Goal: Task Accomplishment & Management: Manage account settings

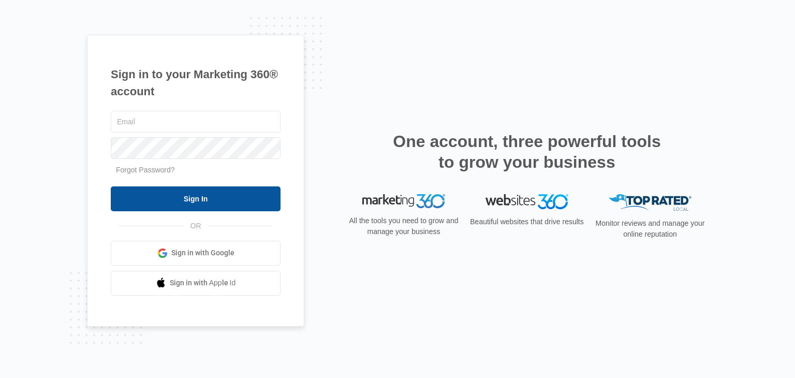
type input "[EMAIL_ADDRESS][DOMAIN_NAME]"
click at [153, 201] on input "Sign In" at bounding box center [196, 198] width 170 height 25
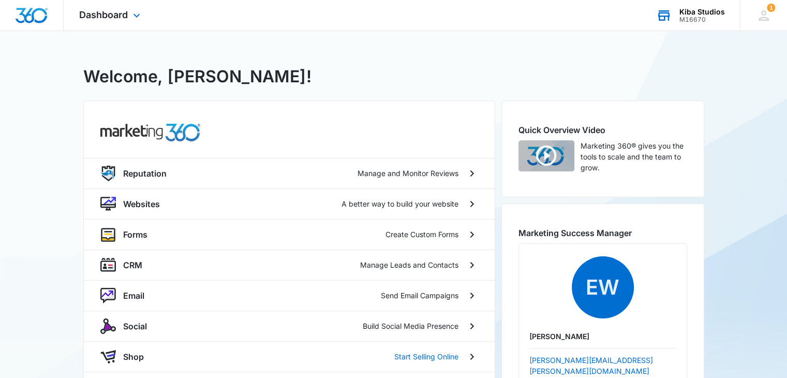
click at [669, 19] on icon at bounding box center [664, 16] width 12 height 8
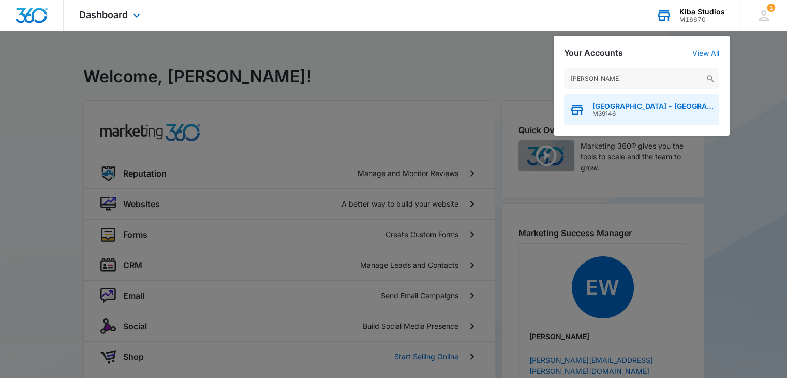
type input "[PERSON_NAME]"
click at [602, 110] on span "M39146" at bounding box center [653, 113] width 122 height 7
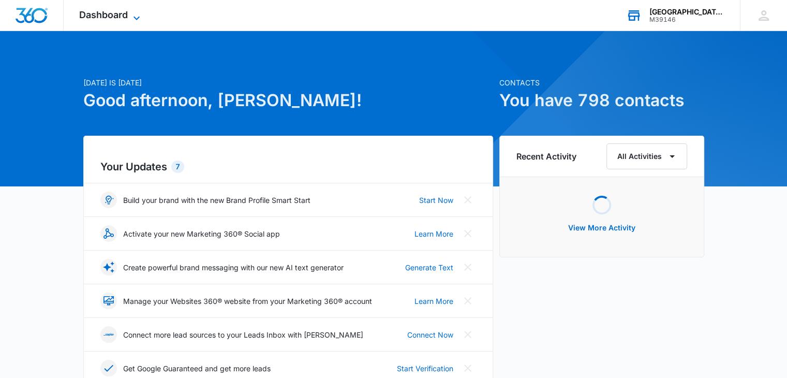
click at [135, 15] on icon at bounding box center [136, 18] width 12 height 12
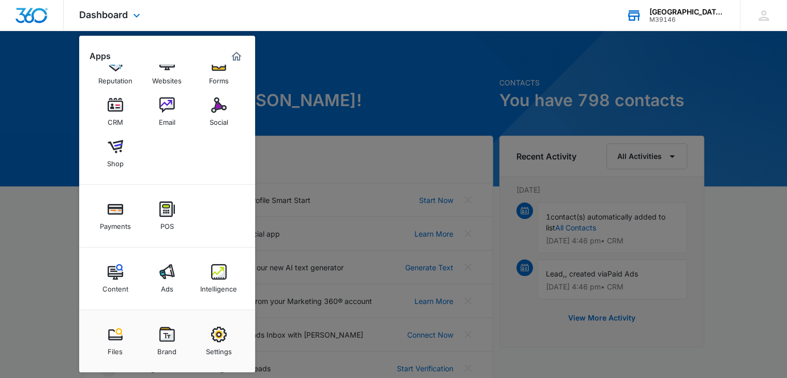
scroll to position [52, 0]
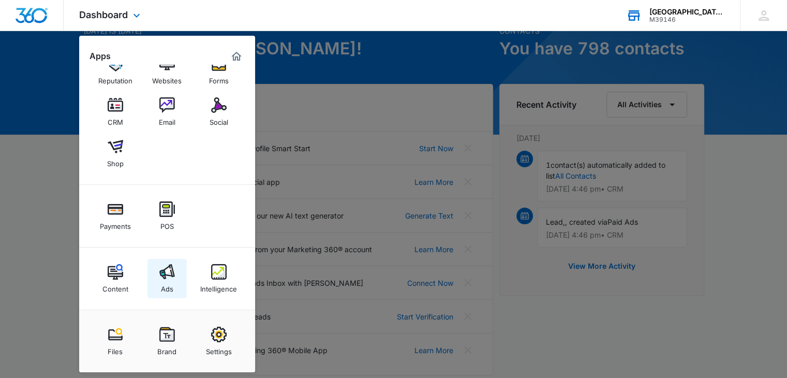
click at [168, 289] on div "Ads" at bounding box center [167, 285] width 12 height 13
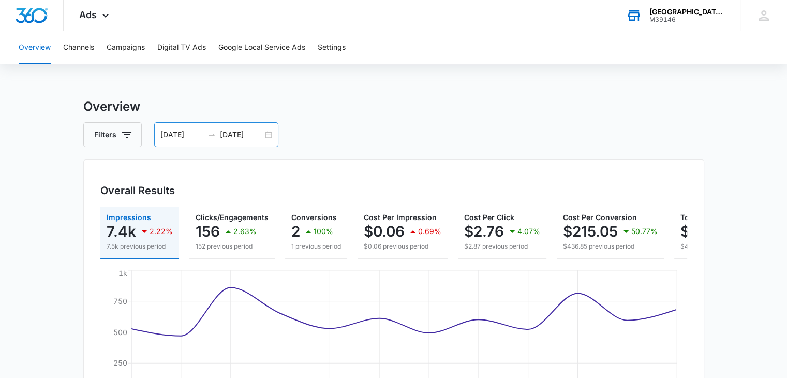
click at [267, 135] on div "[DATE] [DATE]" at bounding box center [216, 134] width 124 height 25
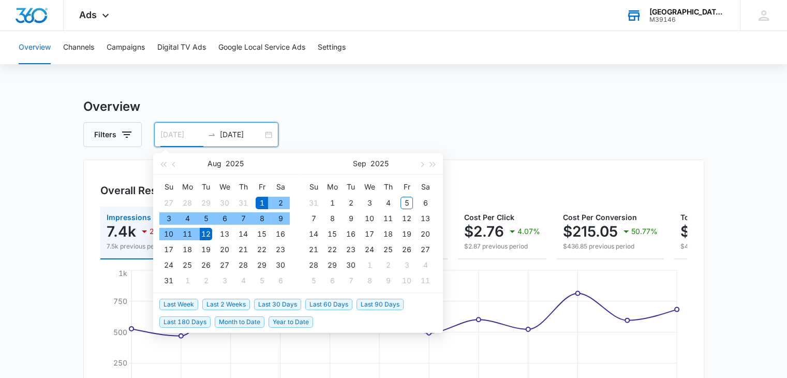
click at [262, 199] on div "1" at bounding box center [262, 203] width 12 height 12
type input "[DATE]"
click at [279, 265] on div "30" at bounding box center [280, 265] width 12 height 12
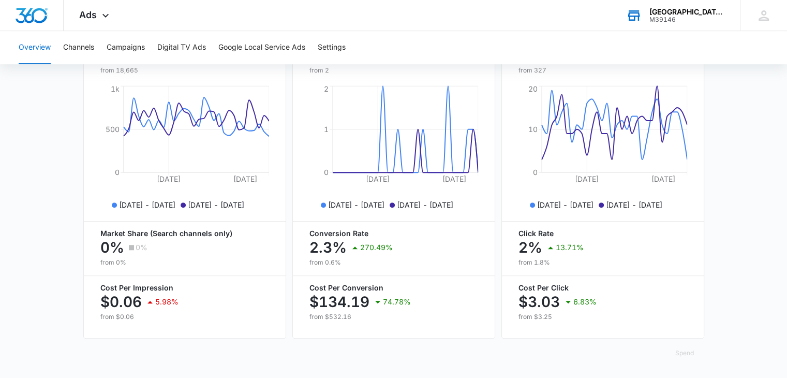
scroll to position [159, 0]
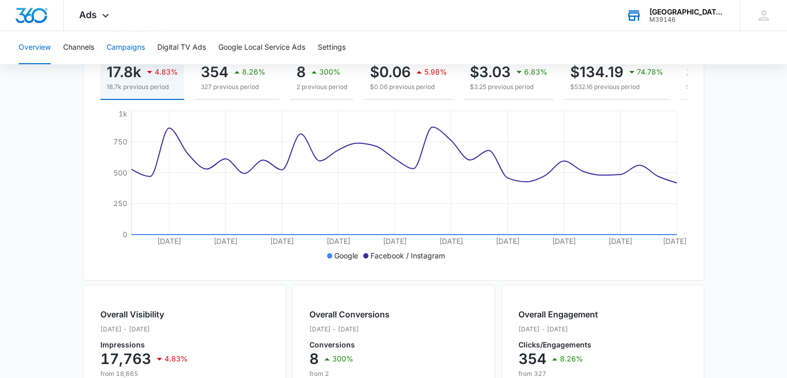
click at [128, 44] on button "Campaigns" at bounding box center [126, 47] width 38 height 33
